Goal: Task Accomplishment & Management: Manage account settings

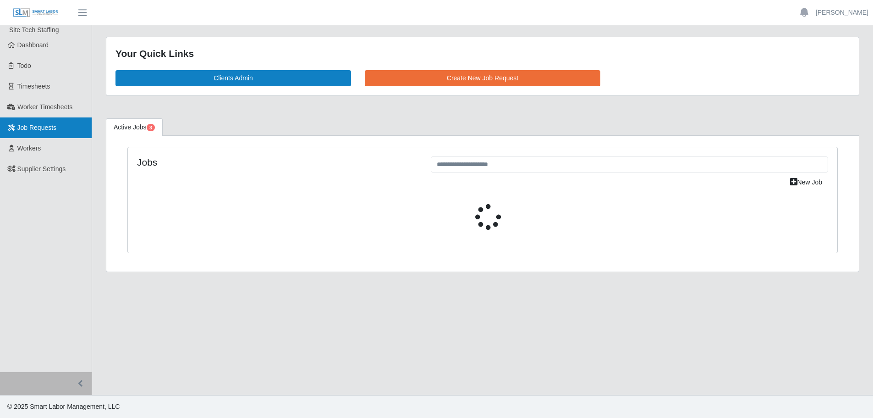
select select "****"
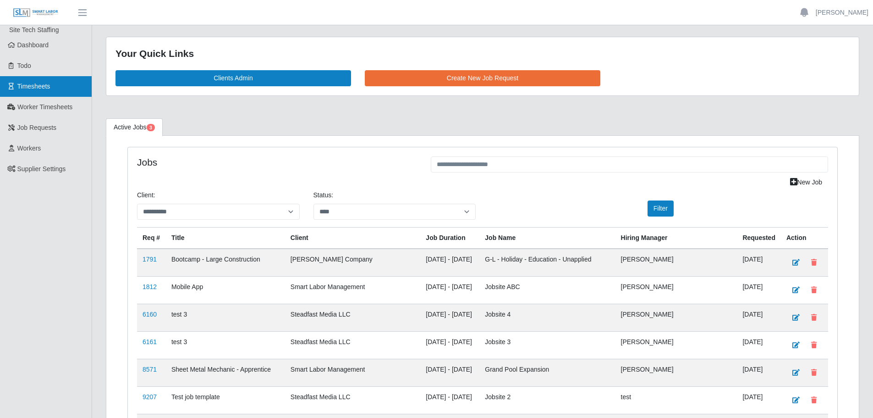
click at [35, 87] on span "Timesheets" at bounding box center [33, 86] width 33 height 7
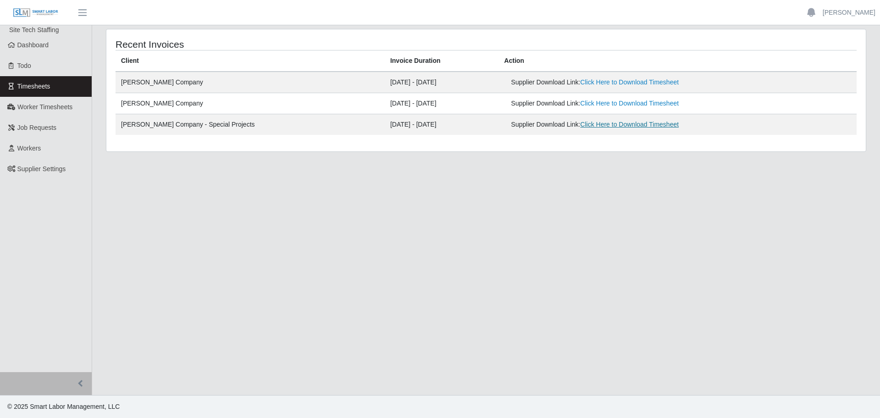
click at [597, 124] on link "Click Here to Download Timesheet" at bounding box center [629, 124] width 99 height 7
click at [745, 244] on main "Recent Invoices Client Invoice Duration Action Lee Company 08/25/2025 - 08/31/2…" at bounding box center [486, 210] width 788 height 370
click at [41, 110] on span "Worker Timesheets" at bounding box center [44, 106] width 55 height 7
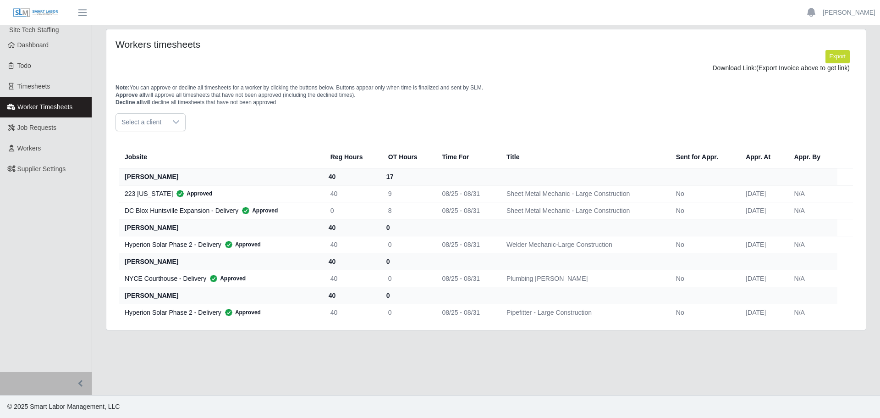
click at [135, 121] on span "Select a client" at bounding box center [141, 122] width 51 height 17
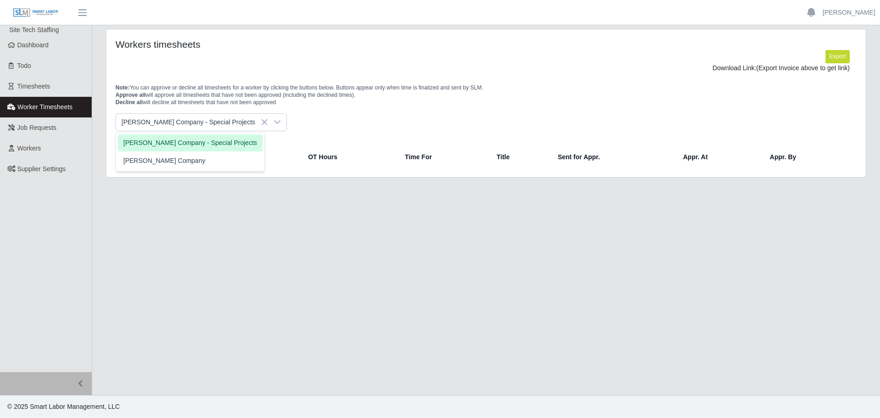
click at [152, 137] on li "[PERSON_NAME] Company - Special Projects" at bounding box center [190, 142] width 145 height 17
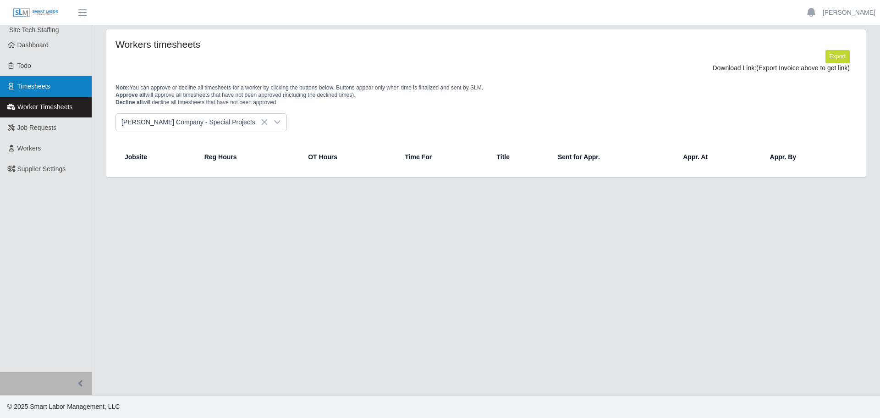
click at [34, 83] on span "Timesheets" at bounding box center [33, 86] width 33 height 7
